Goal: Task Accomplishment & Management: Use online tool/utility

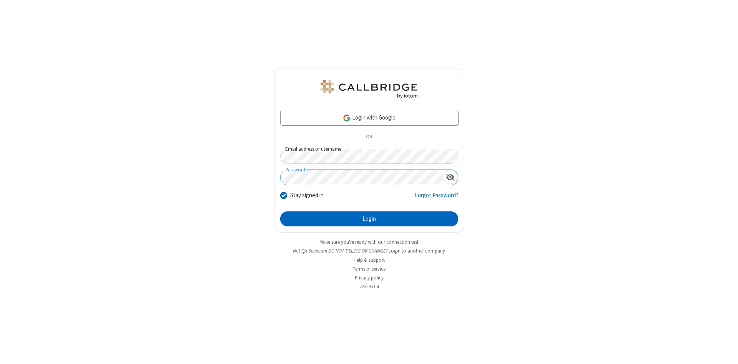
click at [369, 219] on button "Login" at bounding box center [369, 219] width 178 height 15
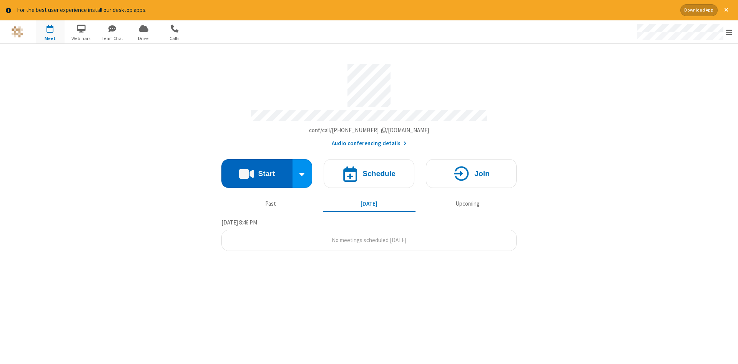
click at [257, 171] on button "Start" at bounding box center [257, 173] width 71 height 29
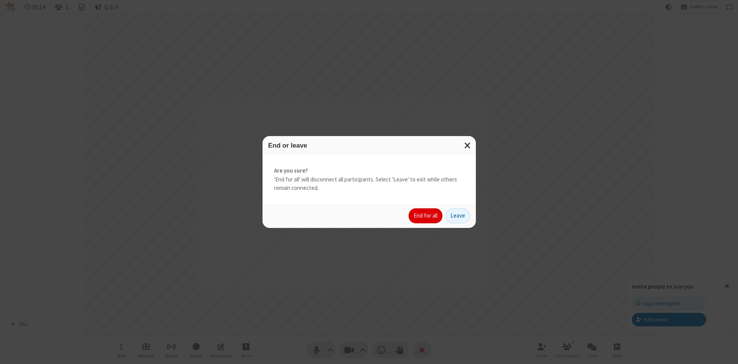
click at [426, 216] on button "End for all" at bounding box center [426, 215] width 34 height 15
